Goal: Transaction & Acquisition: Book appointment/travel/reservation

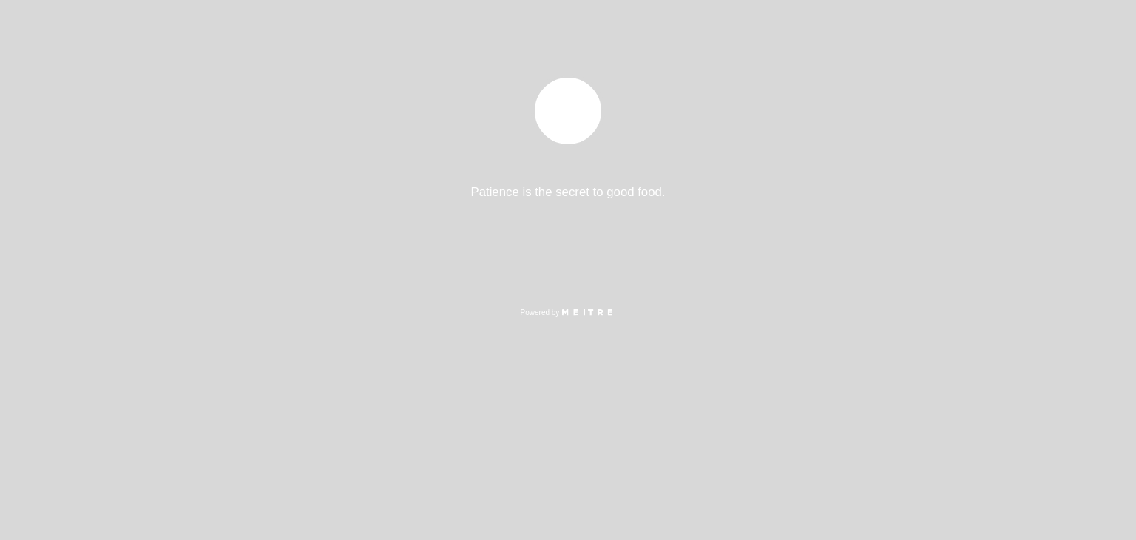
select select "es"
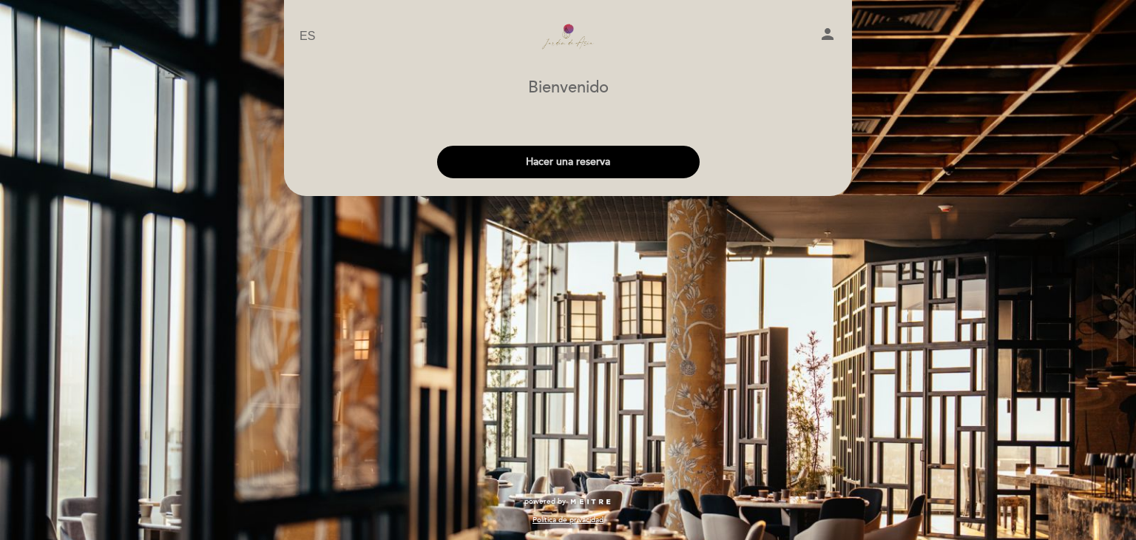
click at [568, 163] on button "Hacer una reserva" at bounding box center [568, 162] width 262 height 33
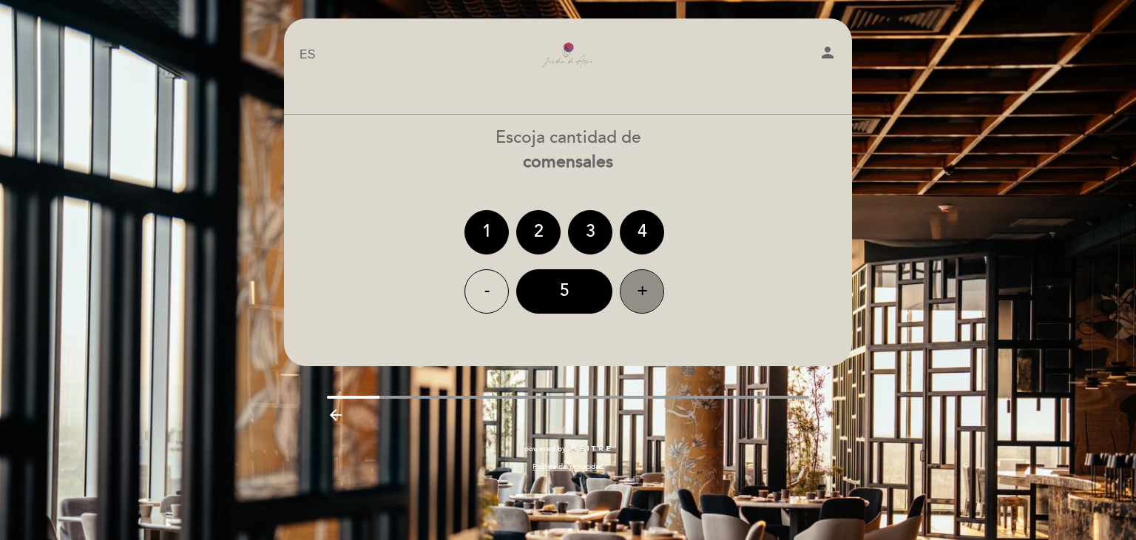
click at [647, 297] on div "+" at bounding box center [642, 291] width 44 height 44
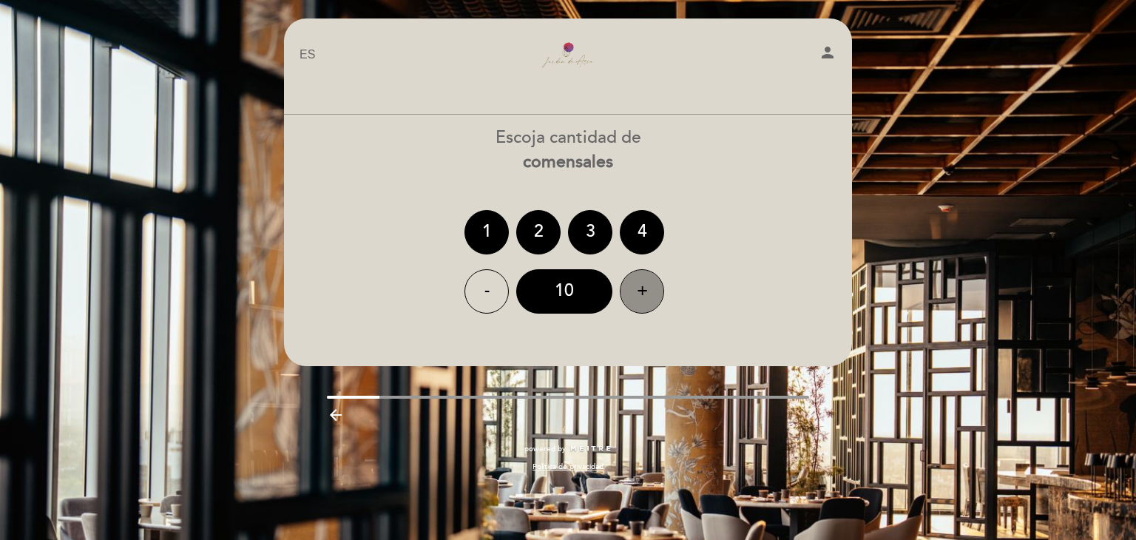
click at [647, 297] on div "+" at bounding box center [642, 291] width 44 height 44
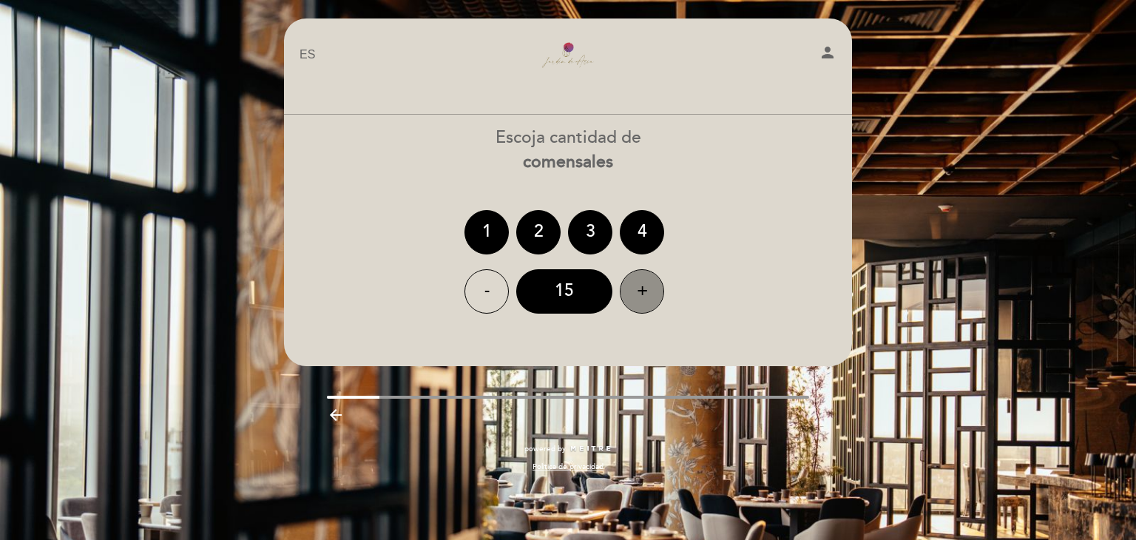
click at [647, 297] on div "+" at bounding box center [642, 291] width 44 height 44
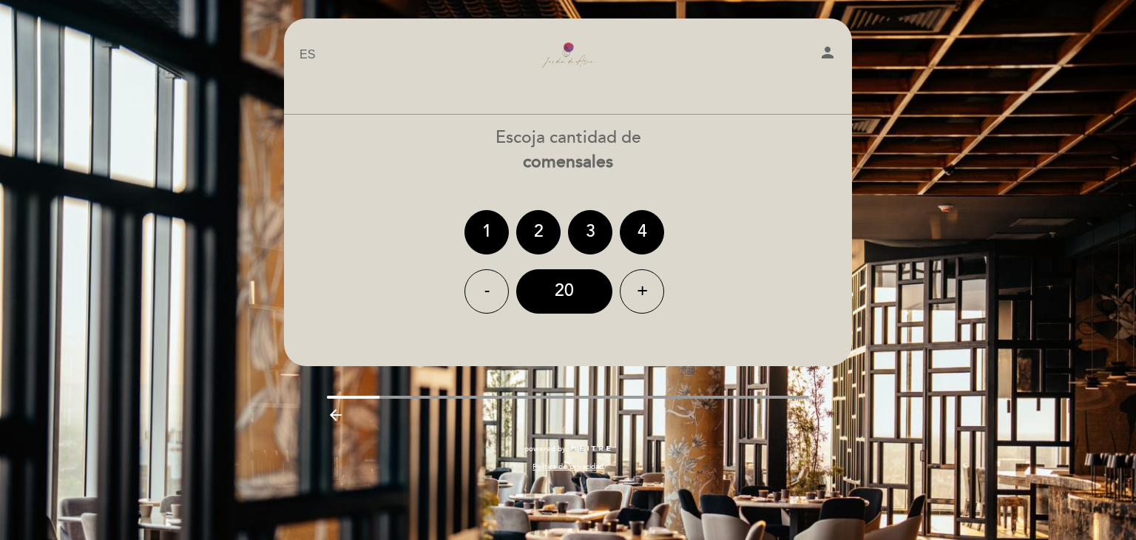
click at [715, 147] on div "Escoja cantidad de comensales" at bounding box center [567, 150] width 569 height 49
click at [564, 294] on div "20" at bounding box center [564, 291] width 96 height 44
